Goal: Find specific page/section: Find specific page/section

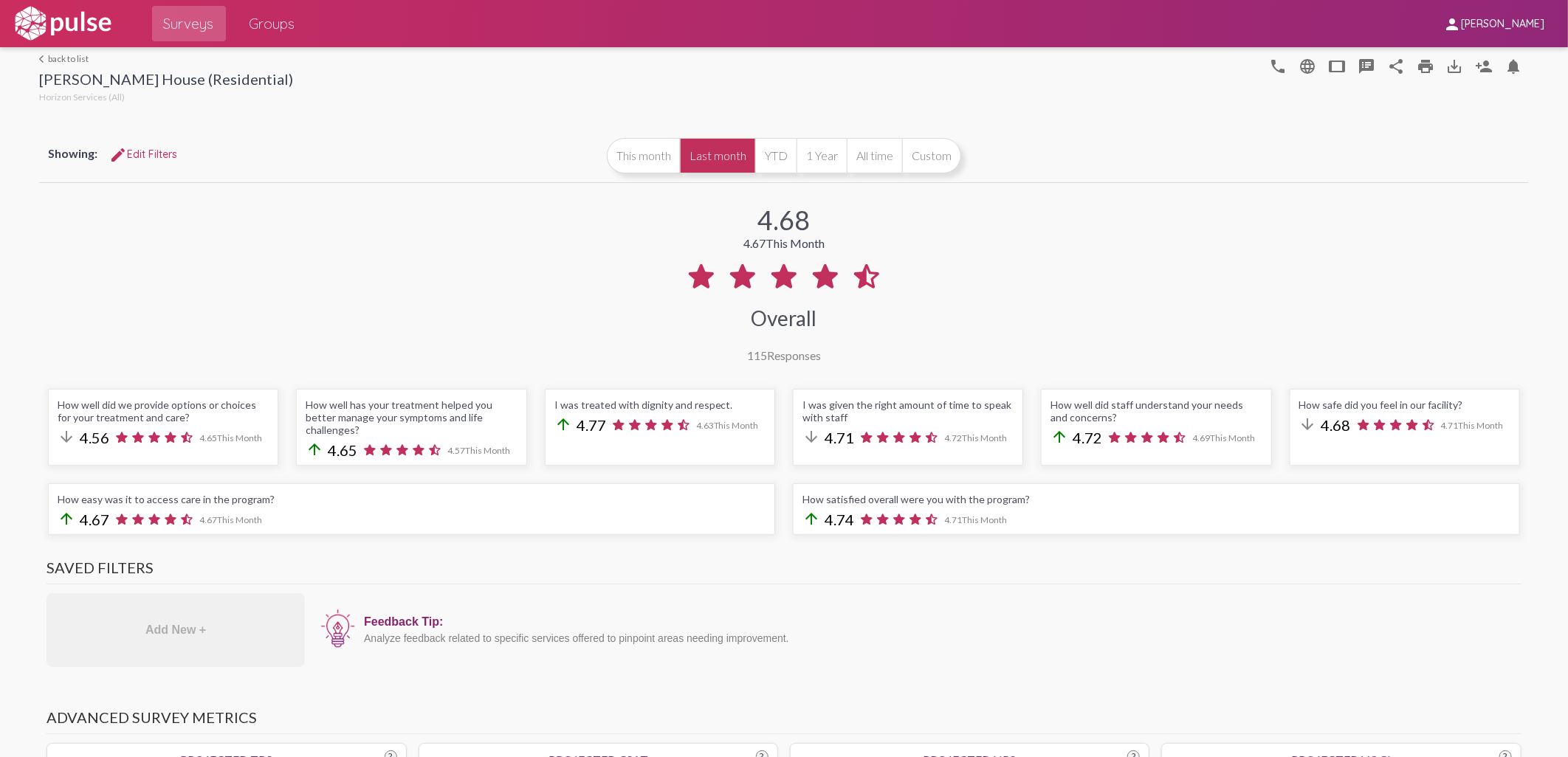
click at [48, 56] on link "arrow_back_ios back to list" at bounding box center [166, 58] width 254 height 11
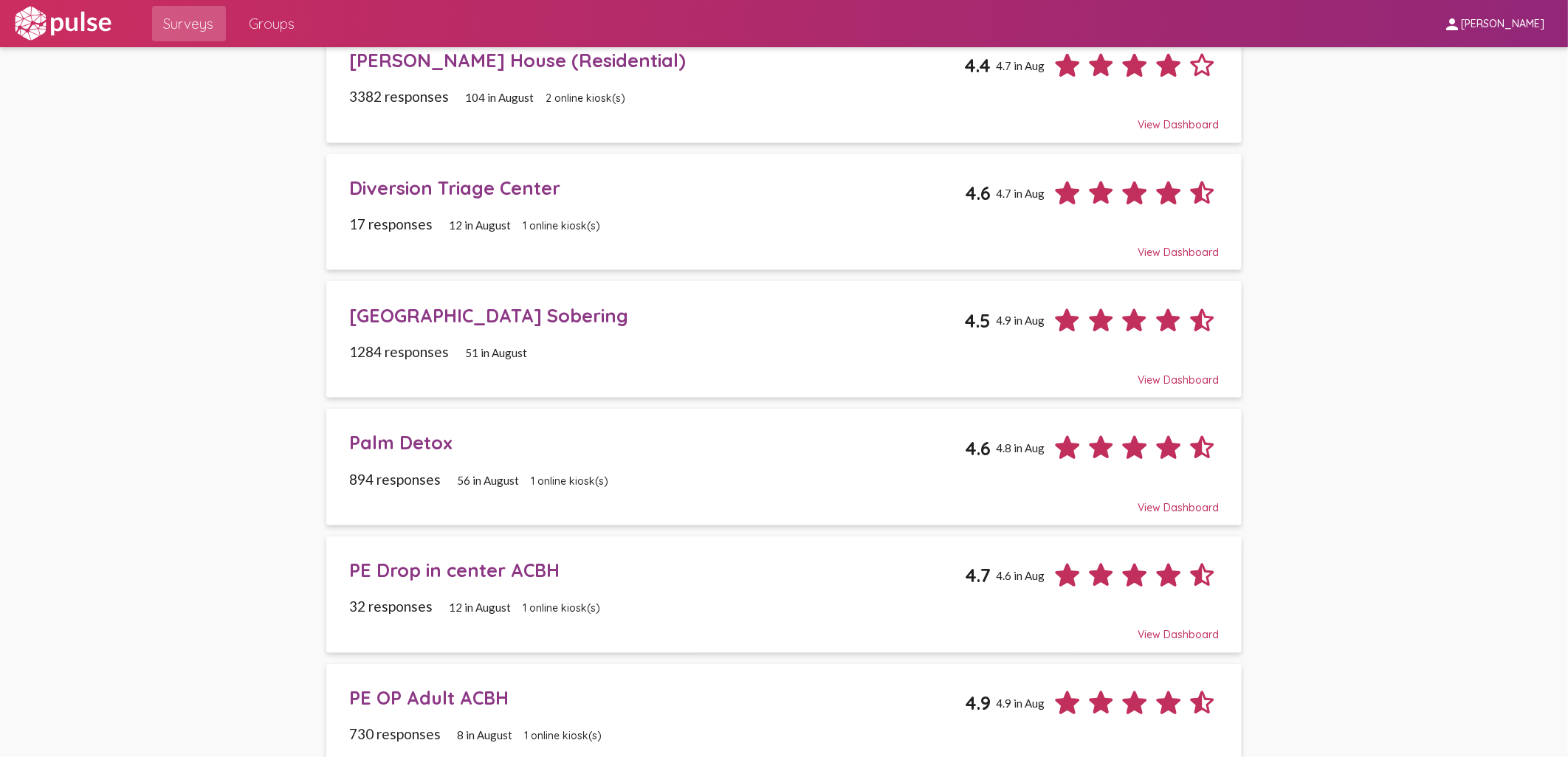
scroll to position [655, 0]
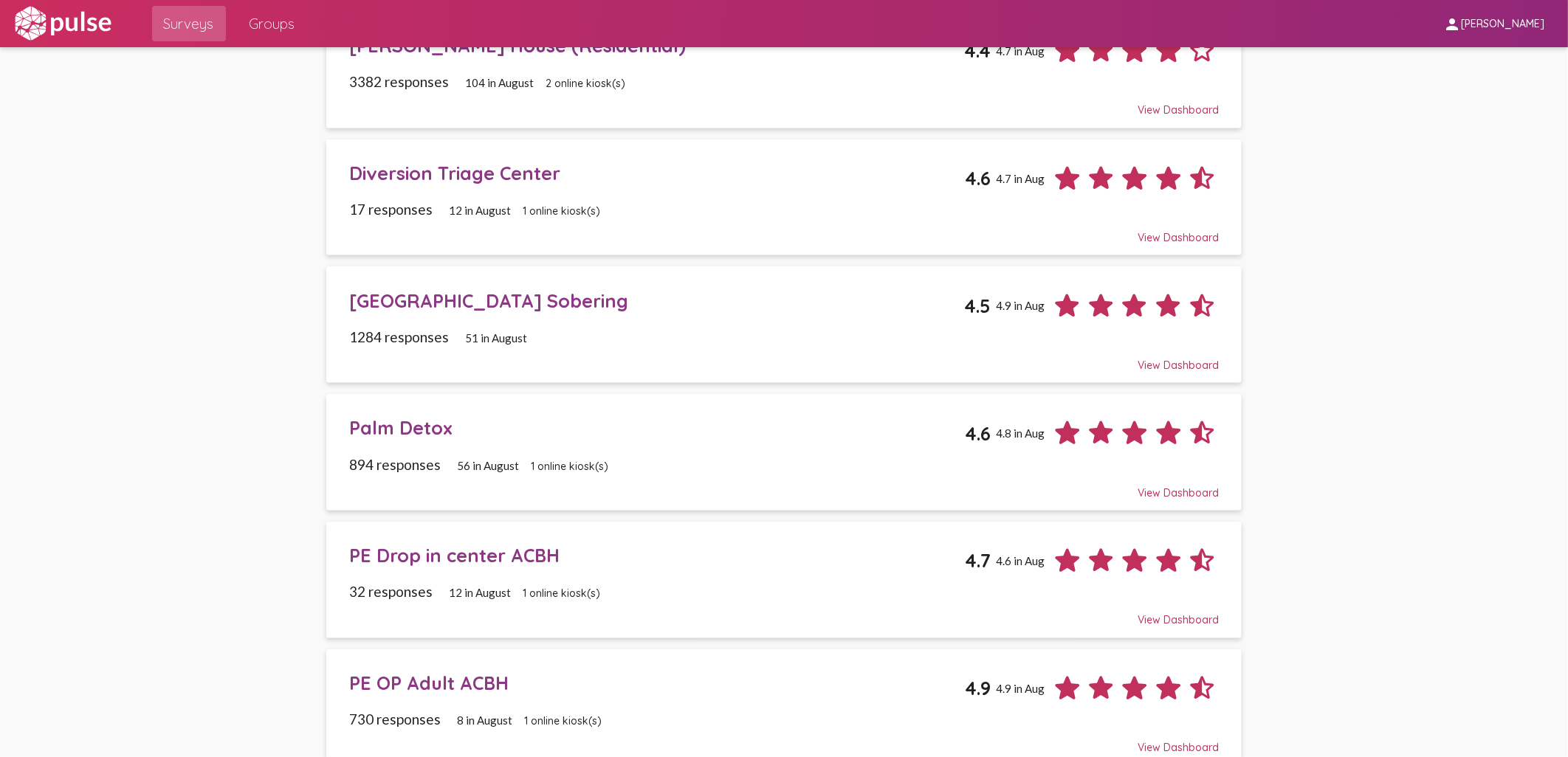
click at [406, 423] on div "Palm Detox" at bounding box center [657, 427] width 616 height 23
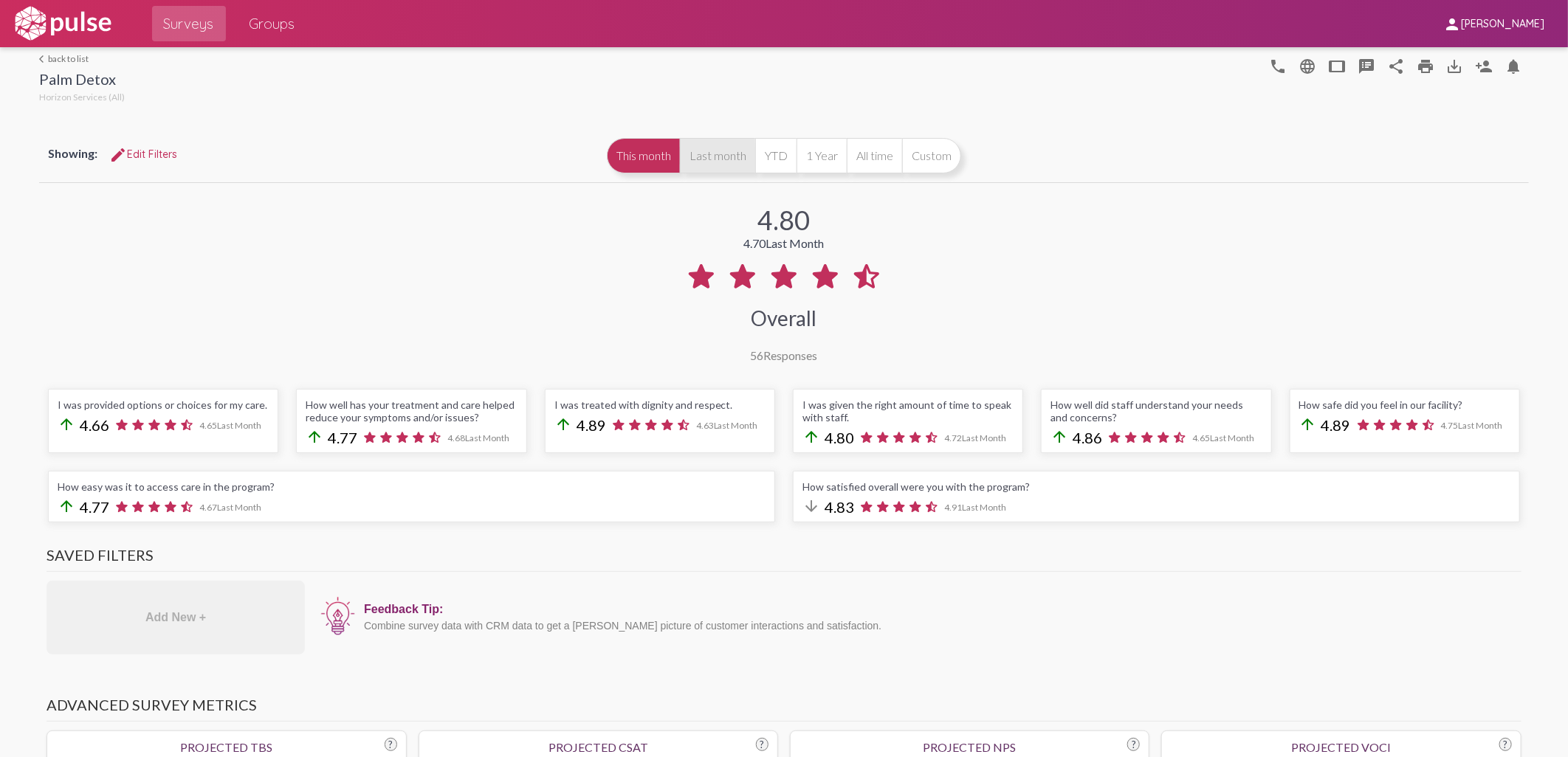
click at [719, 161] on button "Last month" at bounding box center [718, 155] width 75 height 36
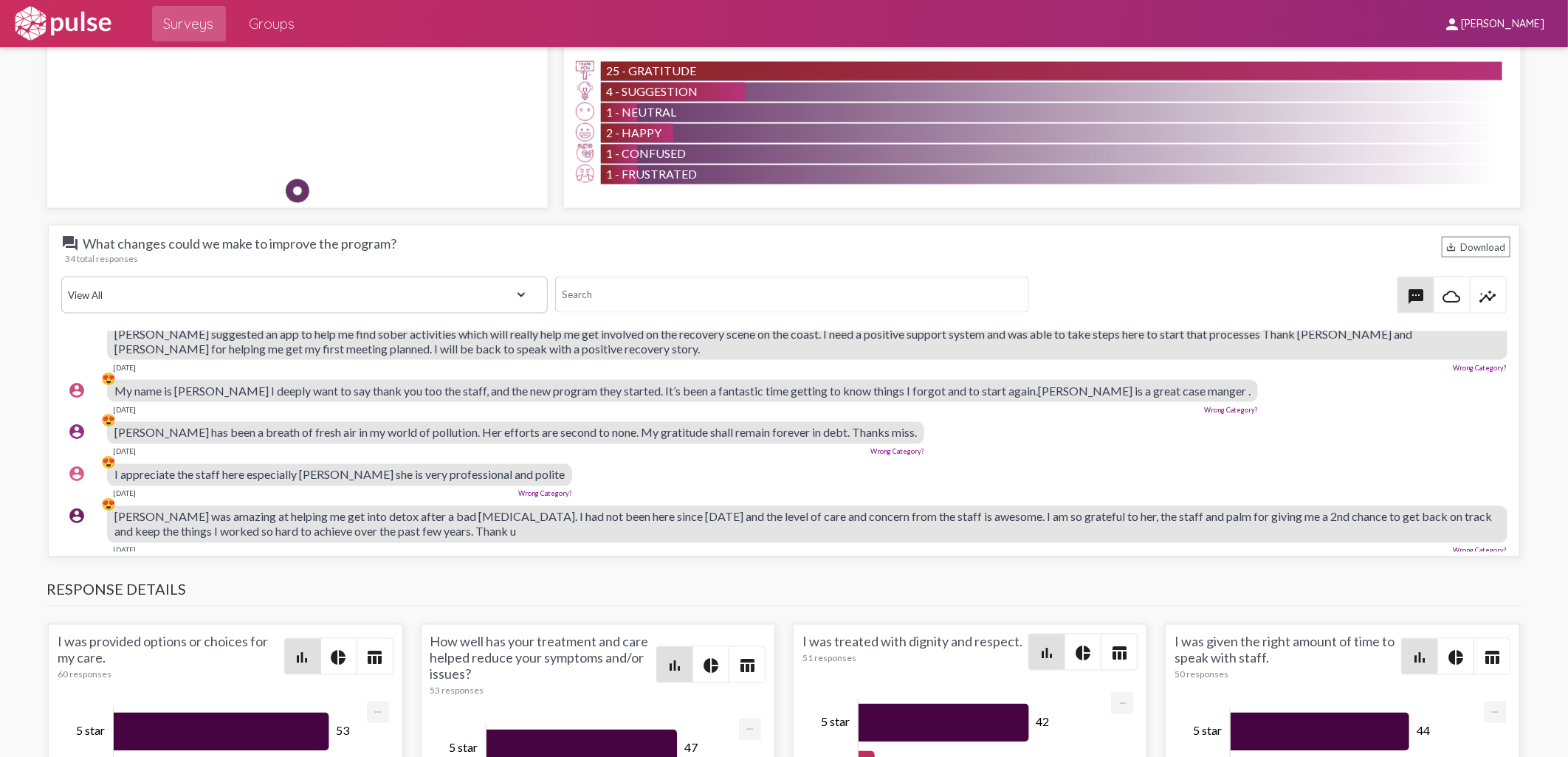
scroll to position [410, 0]
